Goal: Check status

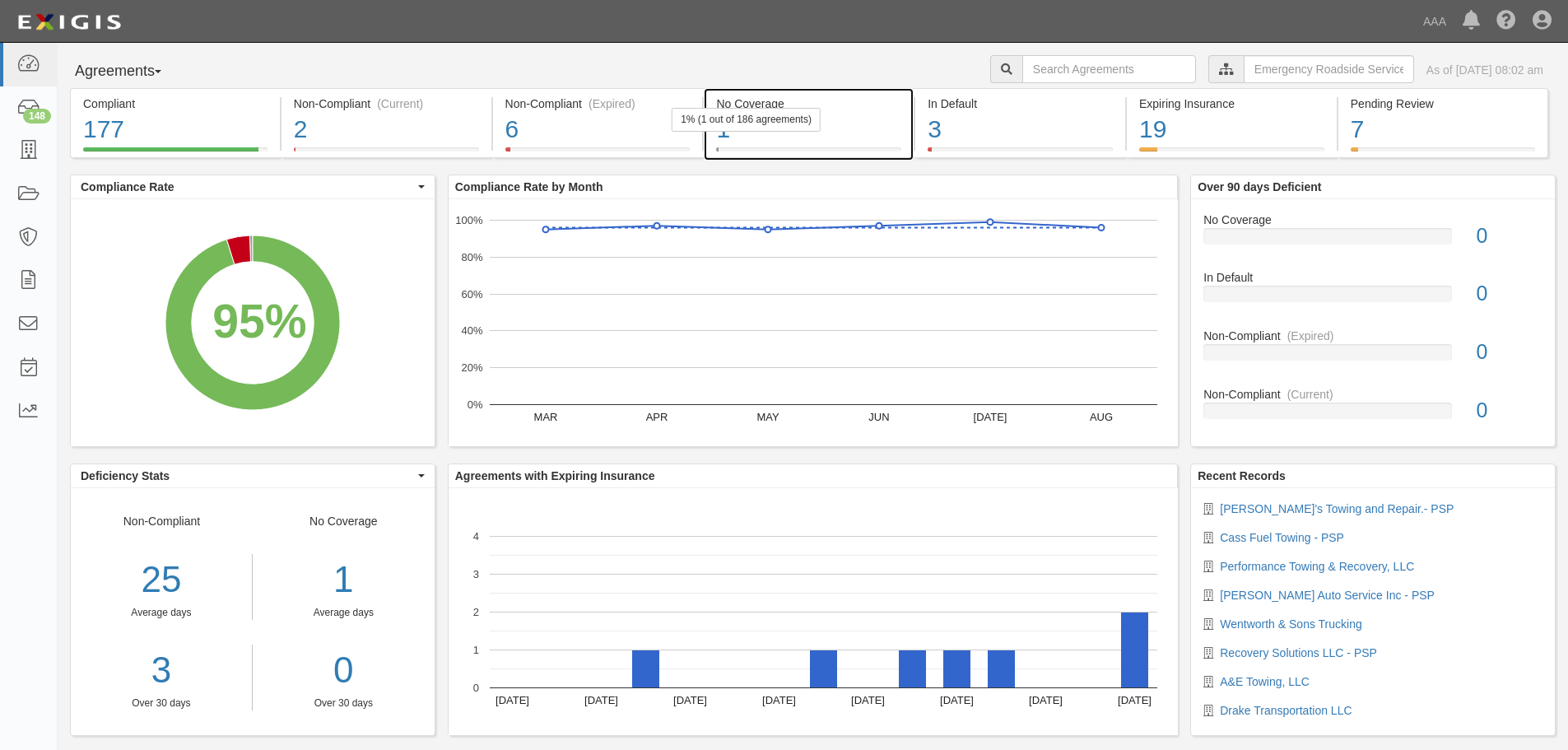
click at [870, 120] on div "1" at bounding box center [808, 129] width 185 height 35
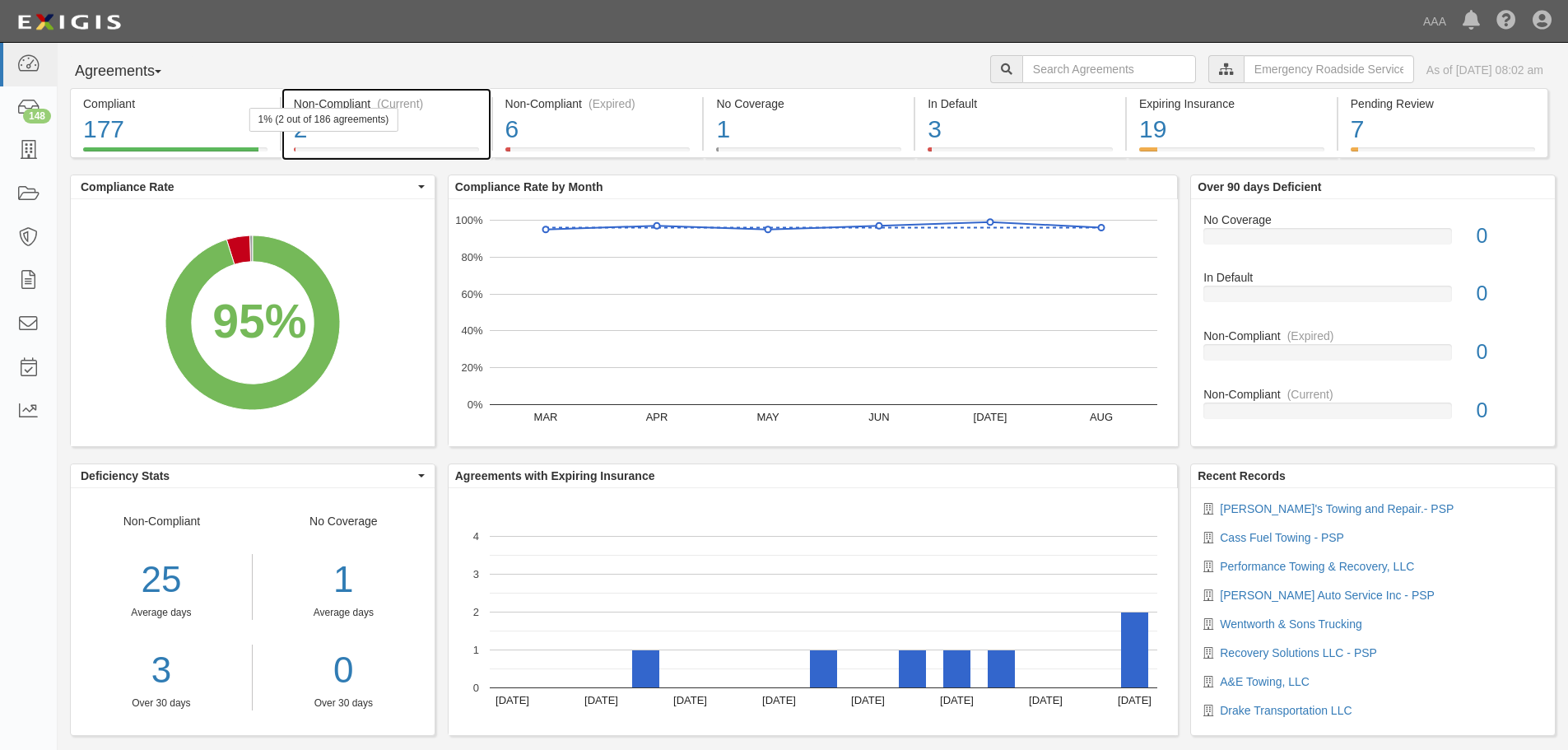
click at [396, 122] on div "1% (2 out of 186 agreements)" at bounding box center [324, 120] width 149 height 24
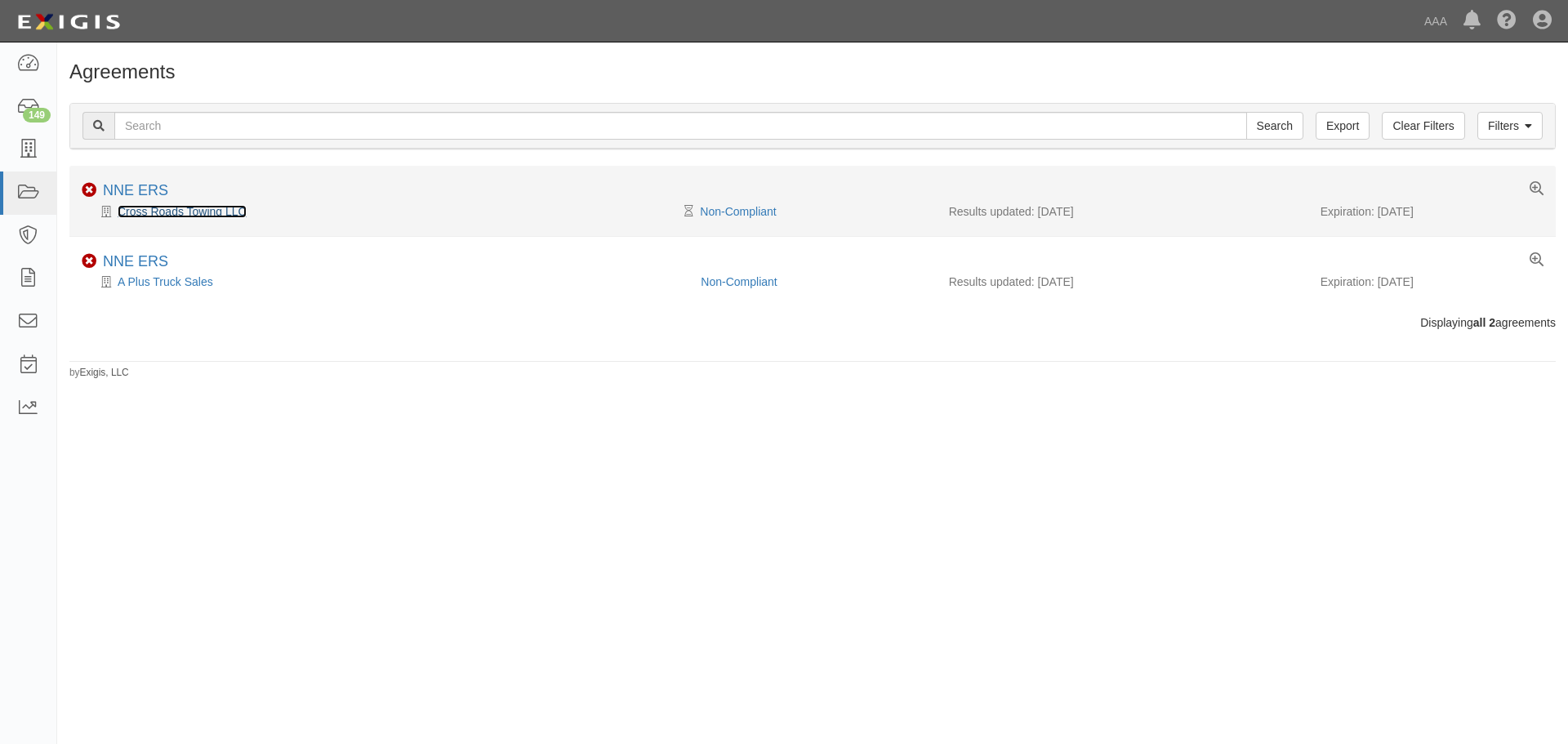
click at [205, 209] on link "Cross Roads Towing LLC" at bounding box center [182, 212] width 129 height 13
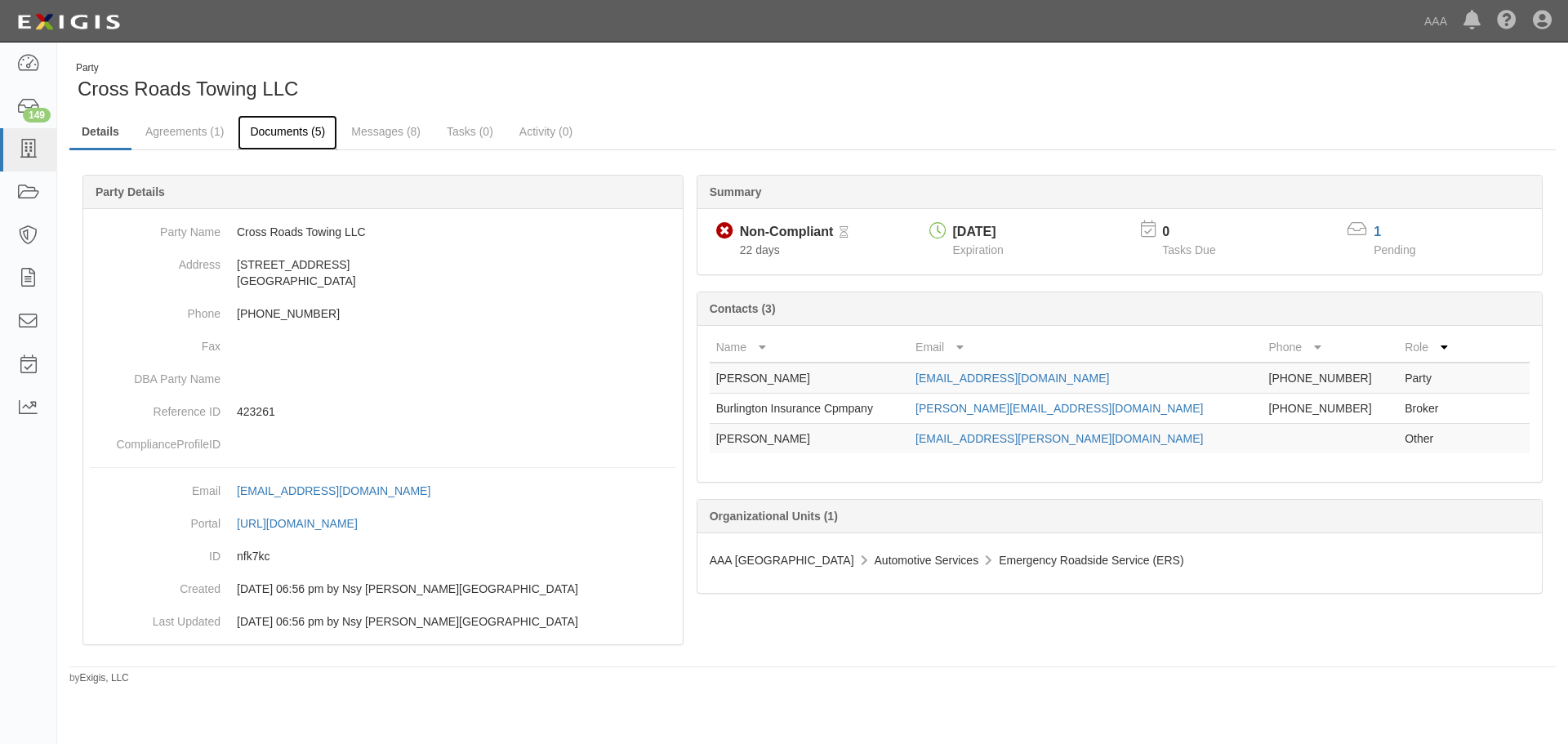
click at [316, 137] on link "Documents (5)" at bounding box center [287, 132] width 100 height 35
click at [188, 132] on link "Agreements (1)" at bounding box center [184, 132] width 103 height 35
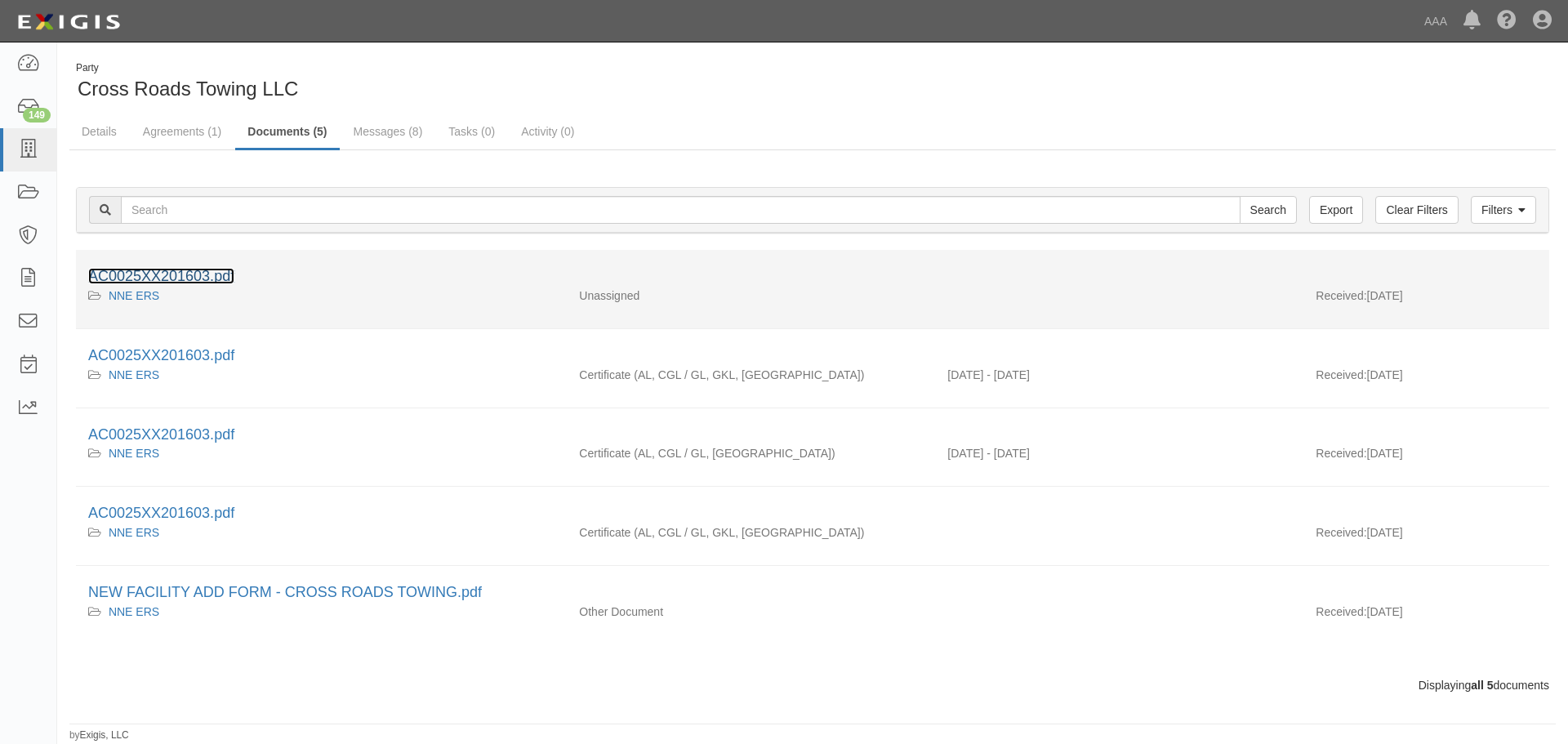
click at [223, 275] on link "AC0025XX201603.pdf" at bounding box center [162, 276] width 146 height 16
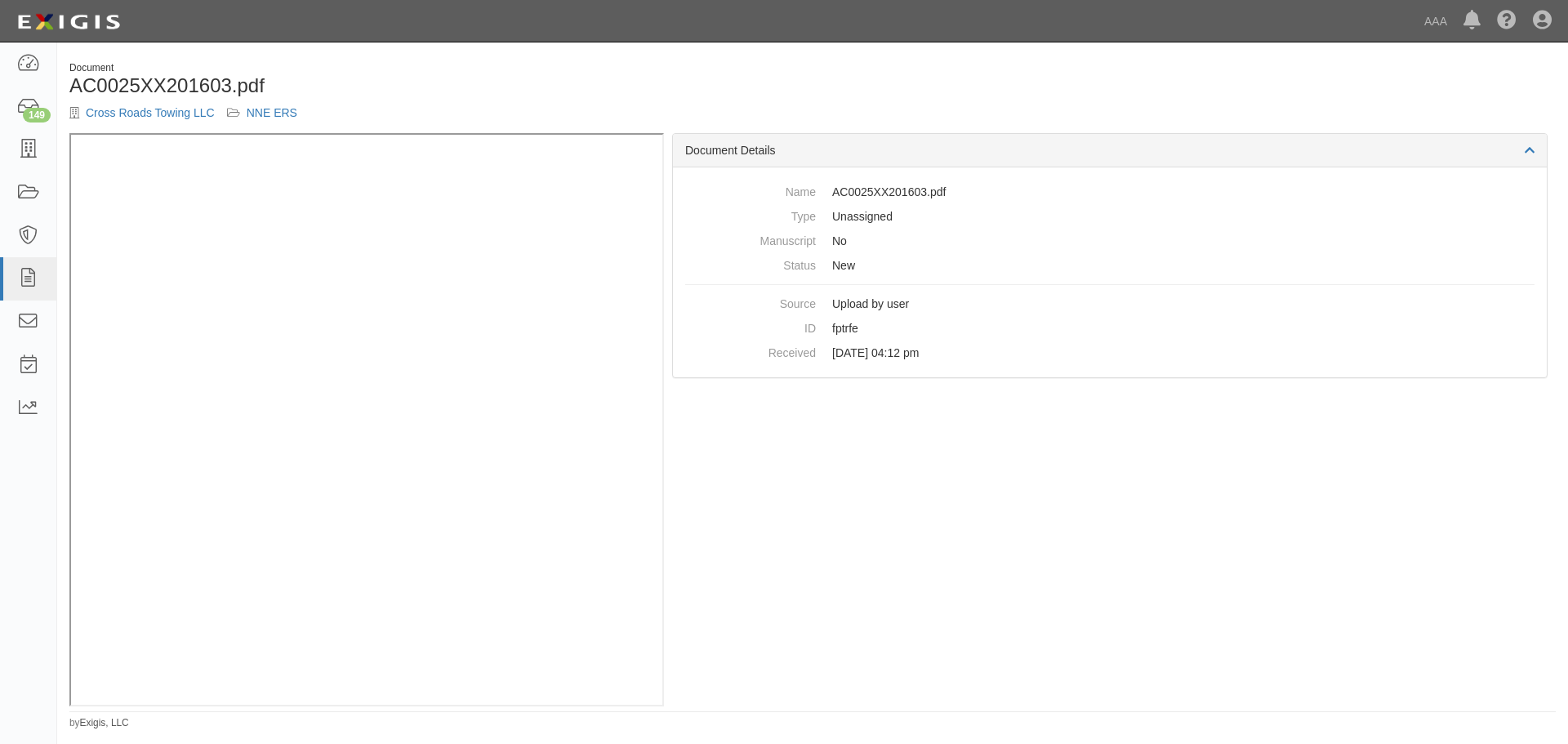
click at [401, 54] on div "Document AC0025XX201603.pdf Cross Roads Towing LLC NNE ERS Document Details Nam…" at bounding box center [813, 390] width 1511 height 681
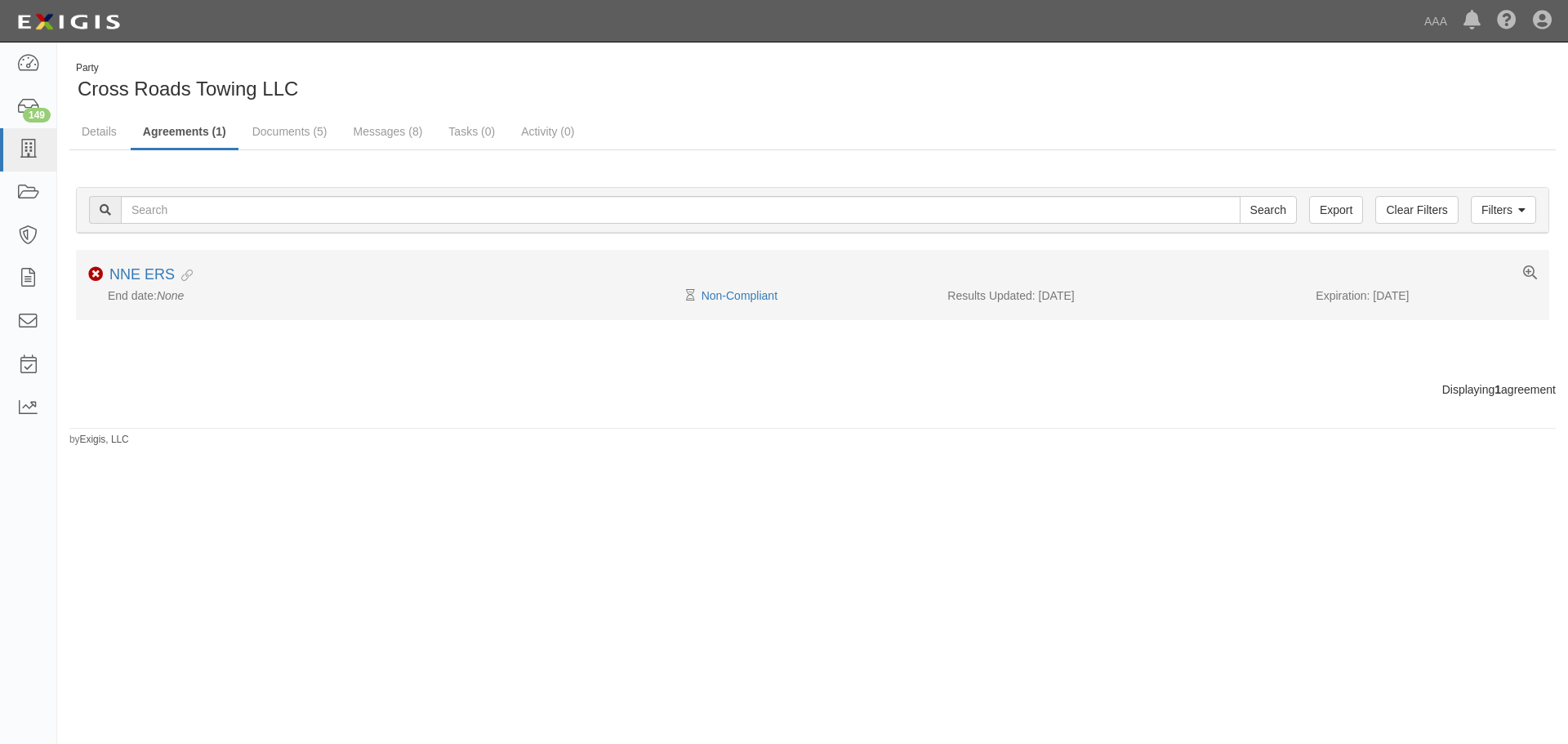
click at [144, 284] on div "Non-Compliant NNE ERS Evidence Linked" at bounding box center [813, 276] width 1473 height 20
click at [143, 266] on link "NNE ERS" at bounding box center [142, 274] width 66 height 16
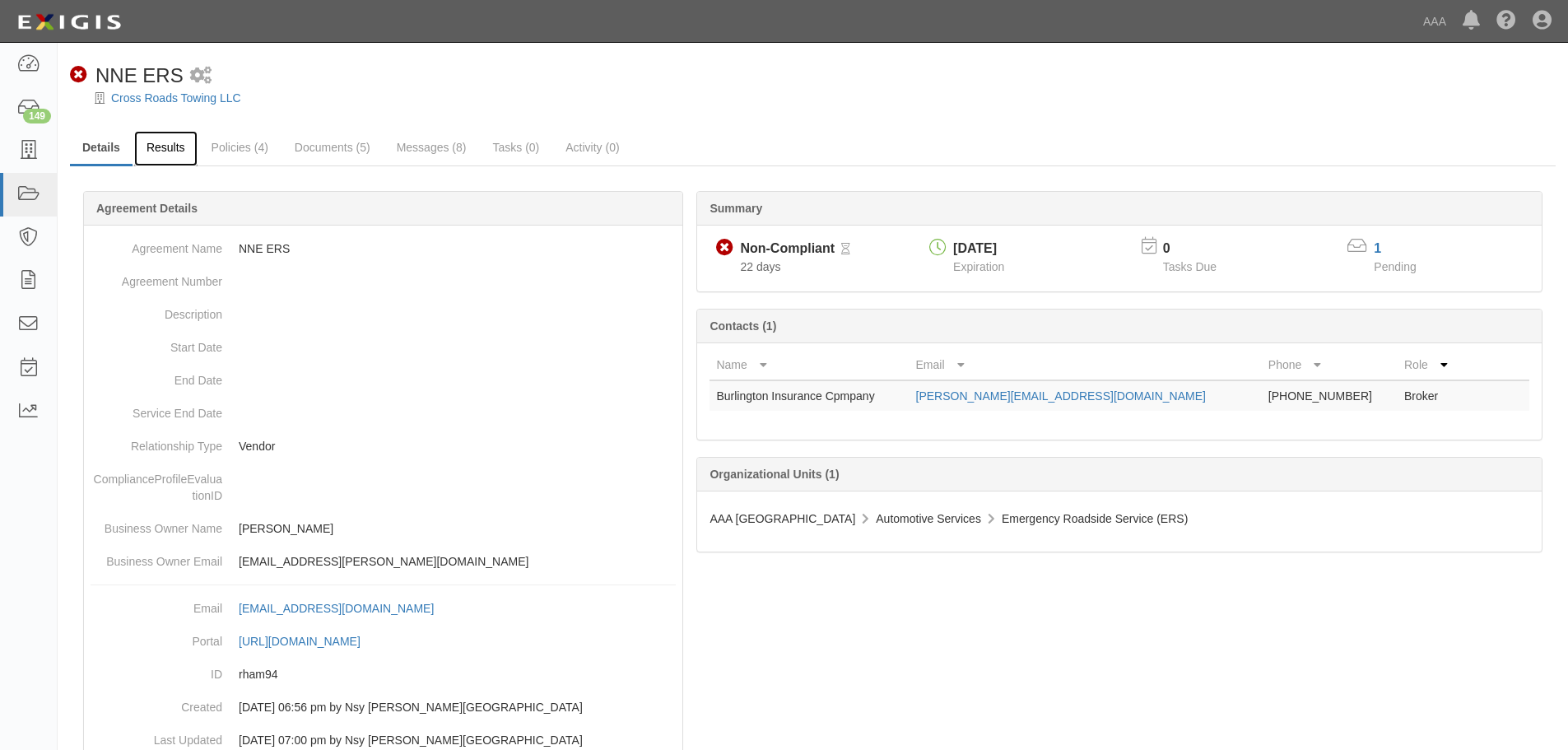
click at [171, 150] on link "Results" at bounding box center [166, 148] width 63 height 35
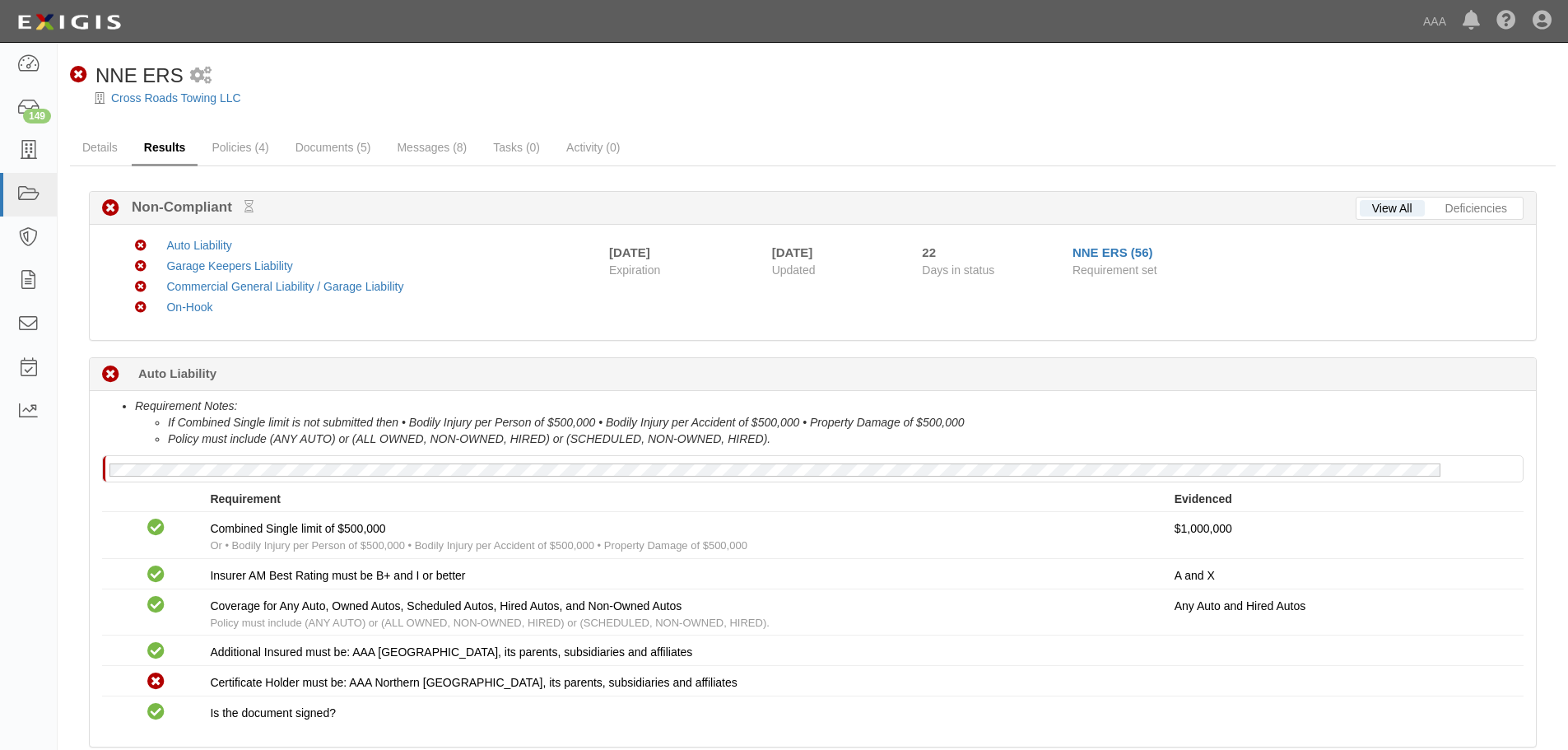
drag, startPoint x: 137, startPoint y: 157, endPoint x: 114, endPoint y: 154, distance: 23.2
click at [137, 157] on link "Results" at bounding box center [165, 148] width 67 height 35
click at [114, 154] on link "Details" at bounding box center [100, 148] width 60 height 35
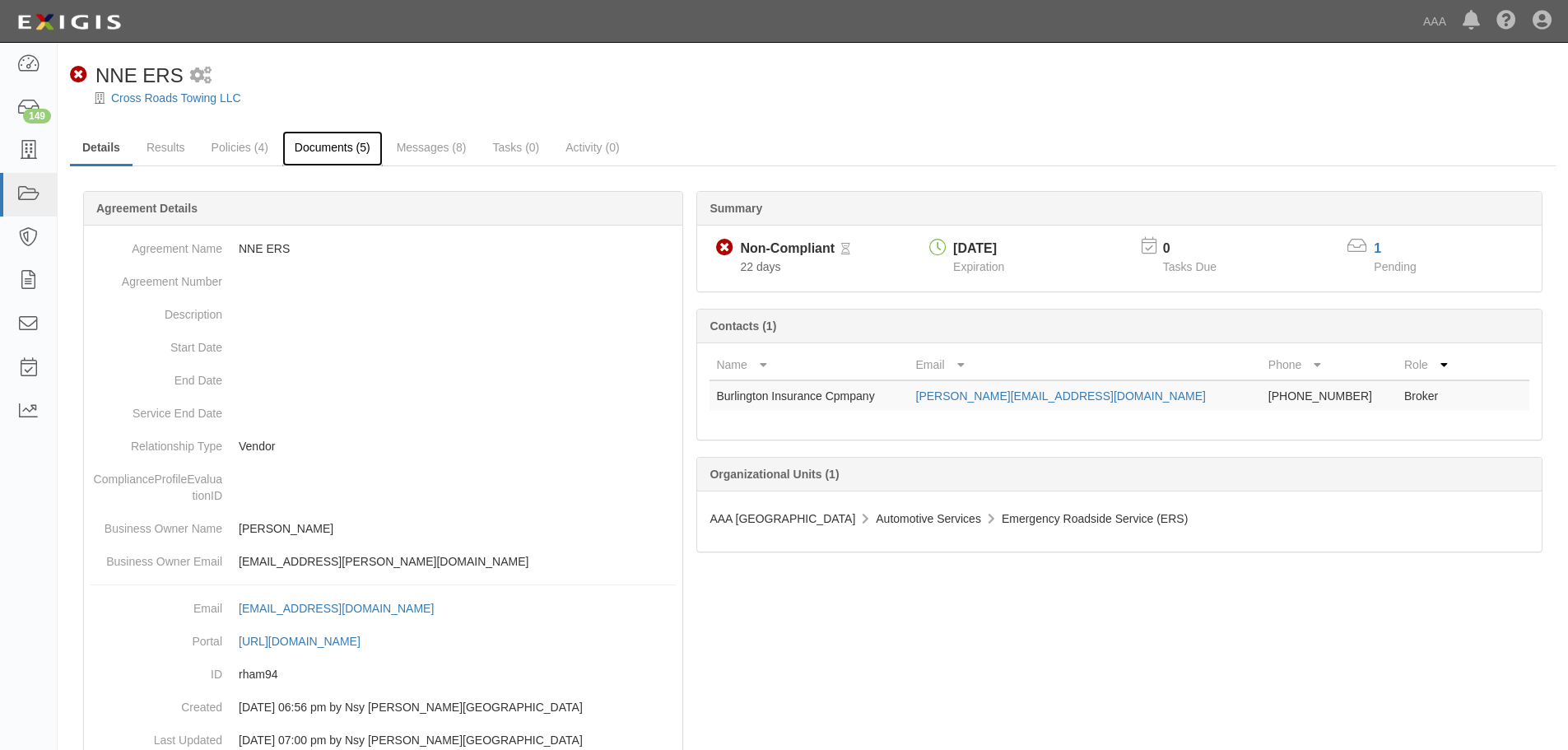
click at [319, 132] on link "Documents (5)" at bounding box center [332, 148] width 101 height 35
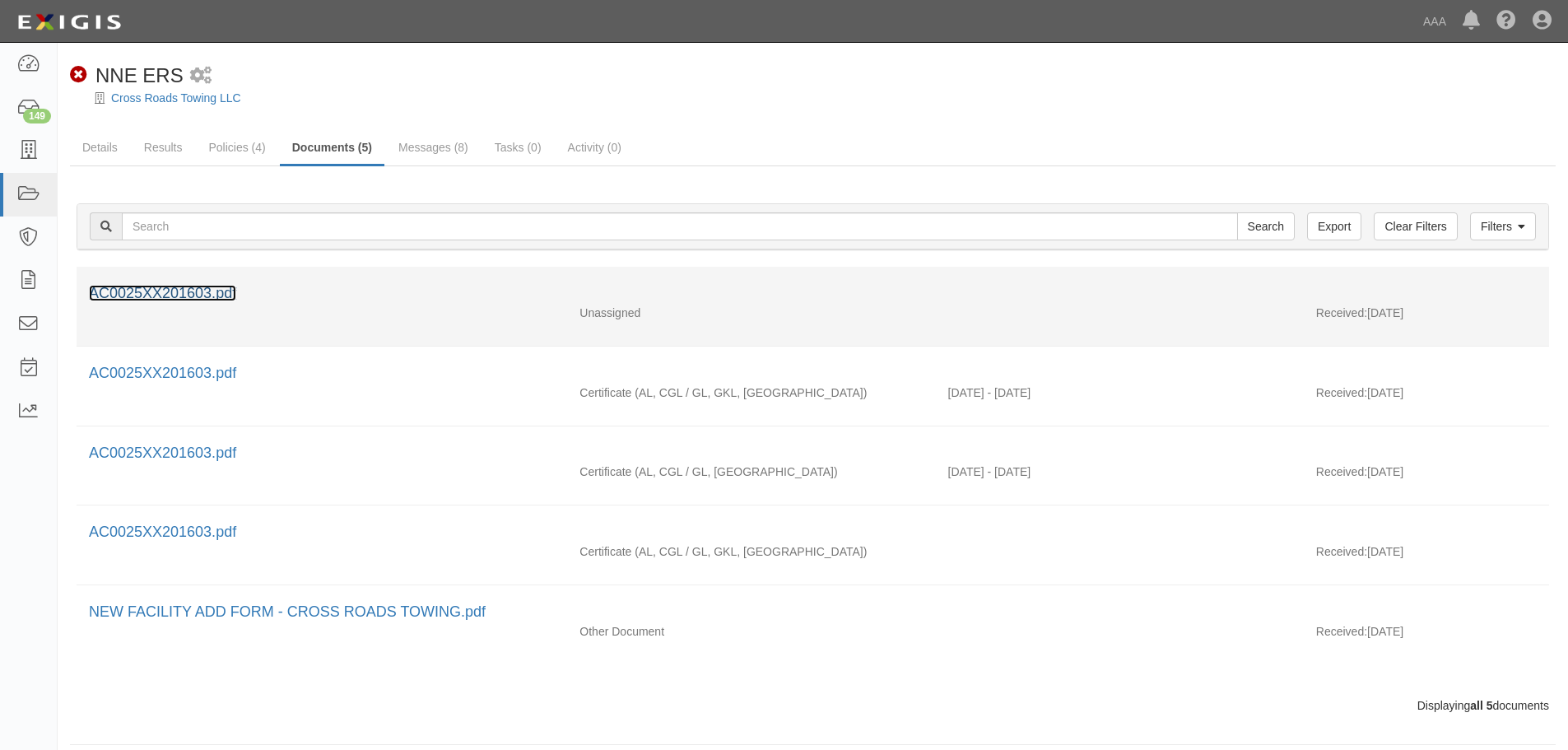
click at [174, 289] on link "AC0025XX201603.pdf" at bounding box center [163, 292] width 148 height 16
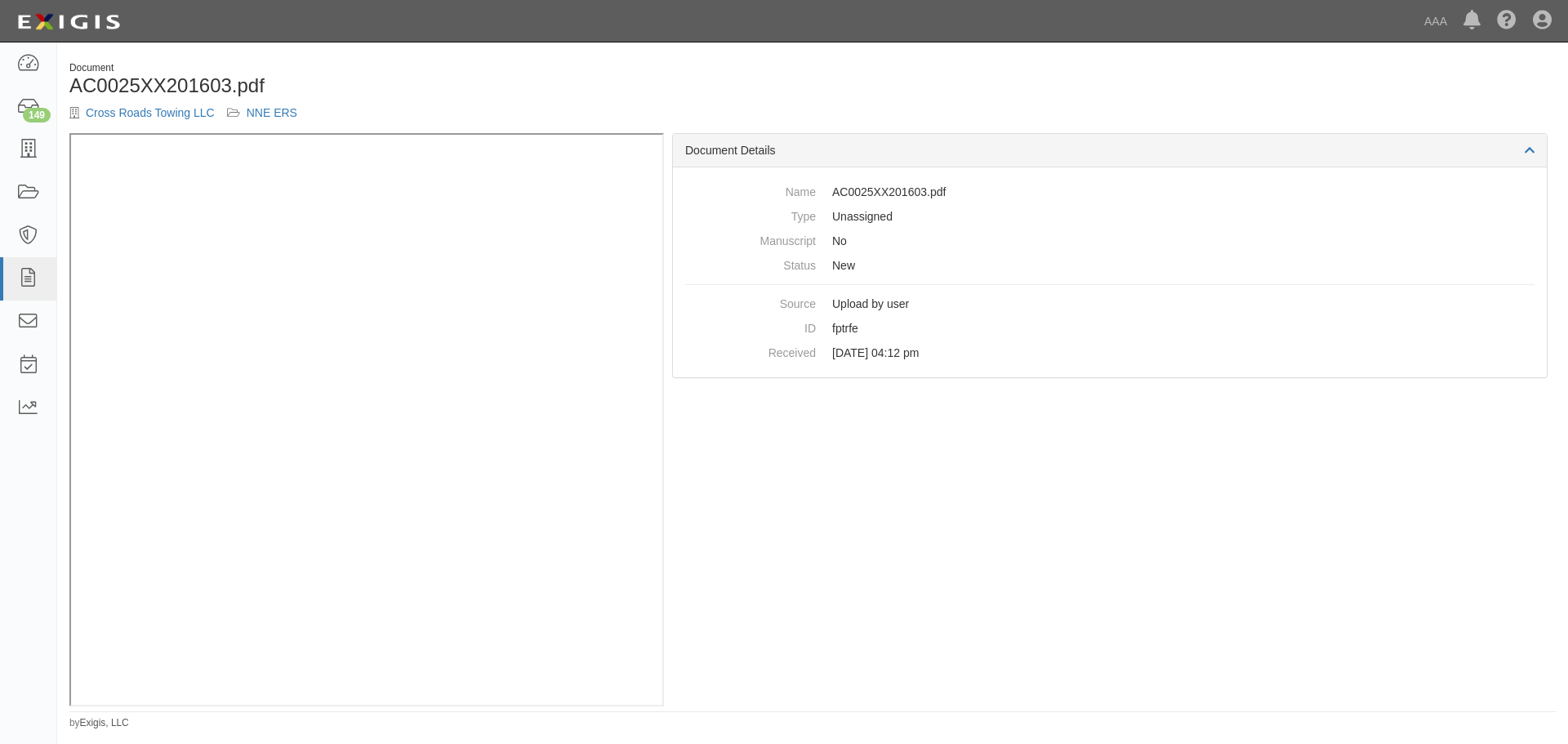
click at [468, 60] on div "Document AC0025XX201603.pdf Cross Roads Towing LLC NNE ERS Document Details Nam…" at bounding box center [813, 390] width 1511 height 681
click at [419, 102] on div "Document AC0025XX201603.pdf Cross Roads Towing LLC NNE ERS" at bounding box center [434, 97] width 755 height 72
click at [498, 91] on h1 "AC0025XX201603.pdf" at bounding box center [434, 86] width 731 height 21
